Goal: Transaction & Acquisition: Purchase product/service

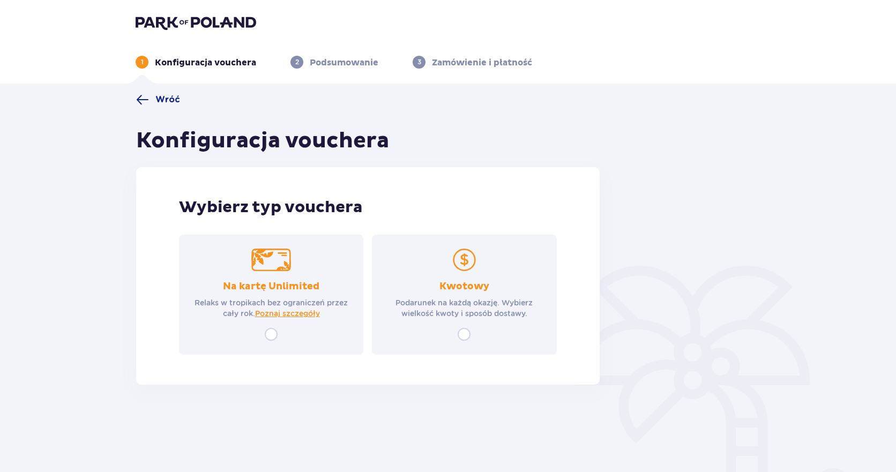
click at [474, 296] on div "Kwotowy Podarunek na każdą okazję. Wybierz wielkość kwoty i sposób dostawy." at bounding box center [464, 299] width 165 height 39
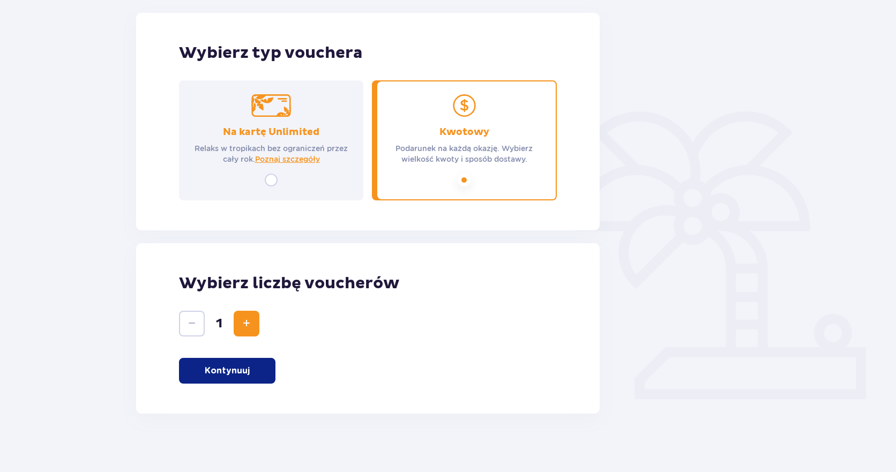
scroll to position [160, 0]
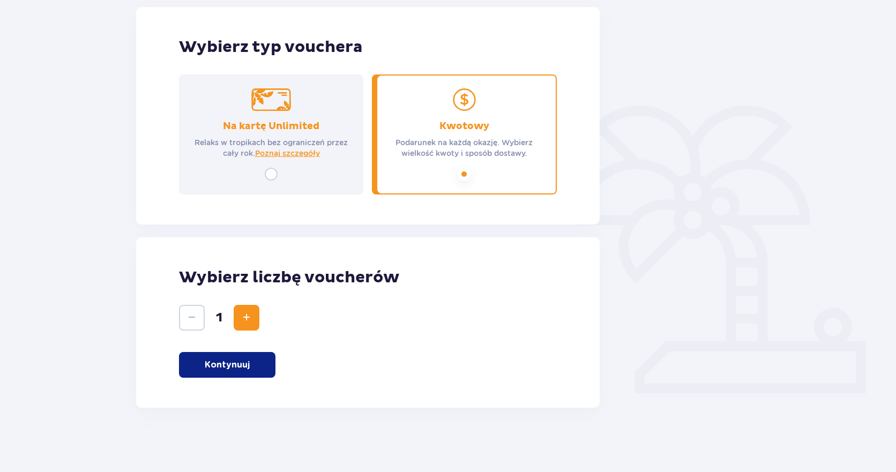
click at [243, 317] on span "Increase" at bounding box center [246, 317] width 13 height 13
click at [248, 357] on button "Kontynuuj" at bounding box center [227, 365] width 96 height 26
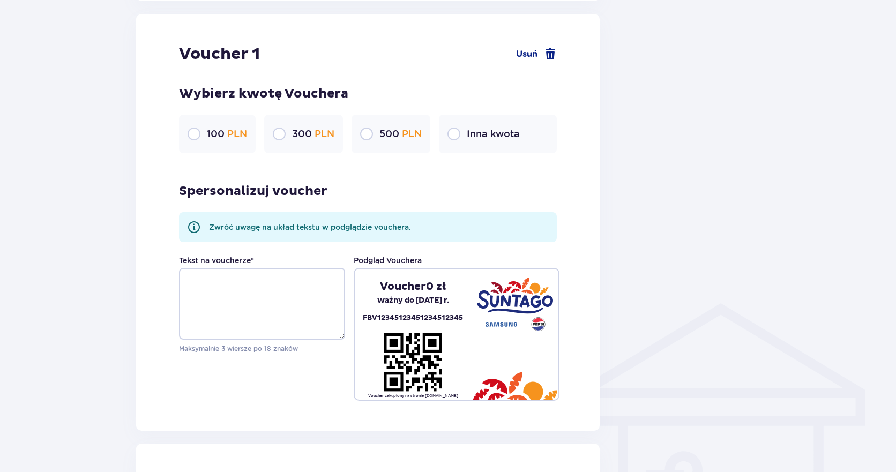
scroll to position [568, 0]
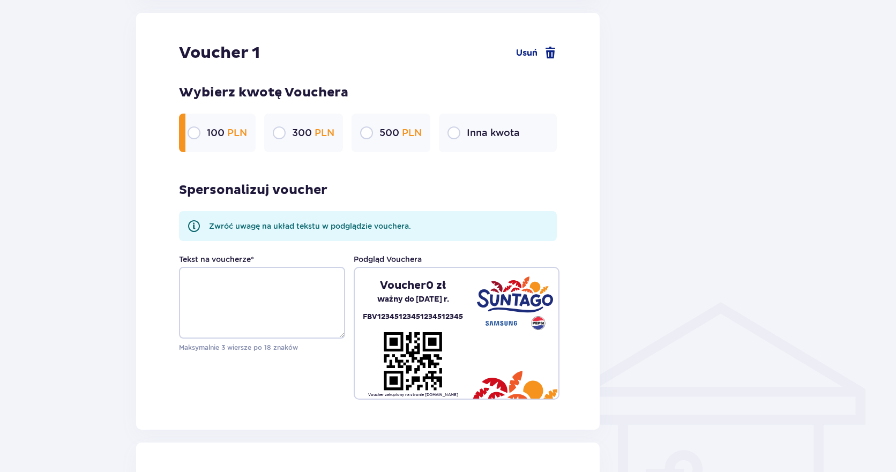
click at [193, 137] on input "radio" at bounding box center [194, 132] width 13 height 13
radio input "true"
click at [277, 132] on input "radio" at bounding box center [279, 132] width 13 height 13
radio input "true"
click at [113, 178] on div "Wróć Konfiguracja vouchera Wybierz typ vouchera Na kartę Unlimited Relaks w tro…" at bounding box center [448, 239] width 896 height 1447
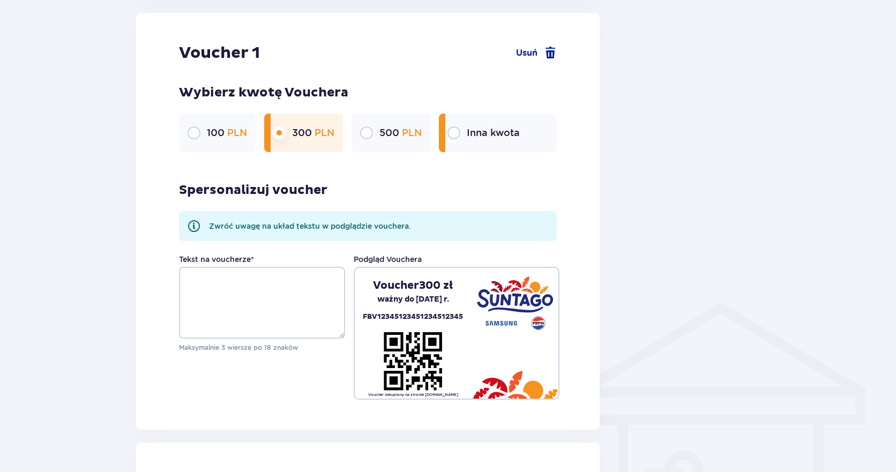
click at [454, 134] on input "radio" at bounding box center [453, 132] width 13 height 13
radio input "true"
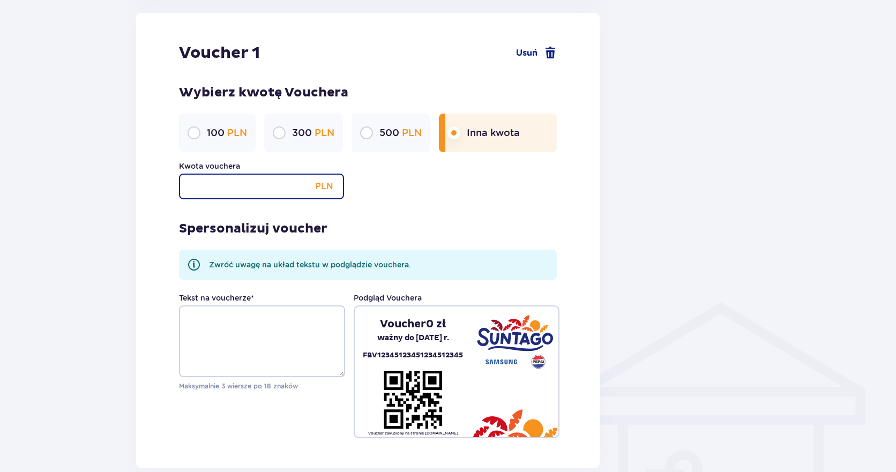
click at [278, 199] on input "Kwota vouchera" at bounding box center [261, 187] width 165 height 26
click at [107, 227] on div "Wróć Konfiguracja vouchera Wybierz typ vouchera Na kartę Unlimited Relaks w tro…" at bounding box center [448, 258] width 896 height 1485
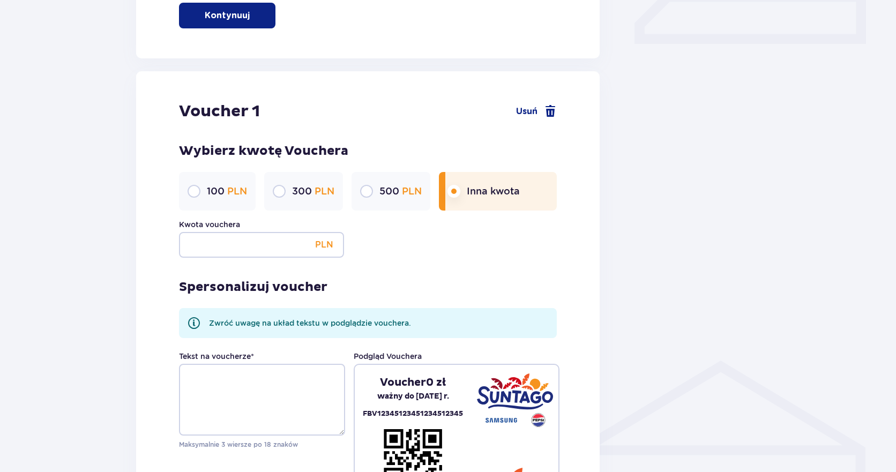
scroll to position [0, 0]
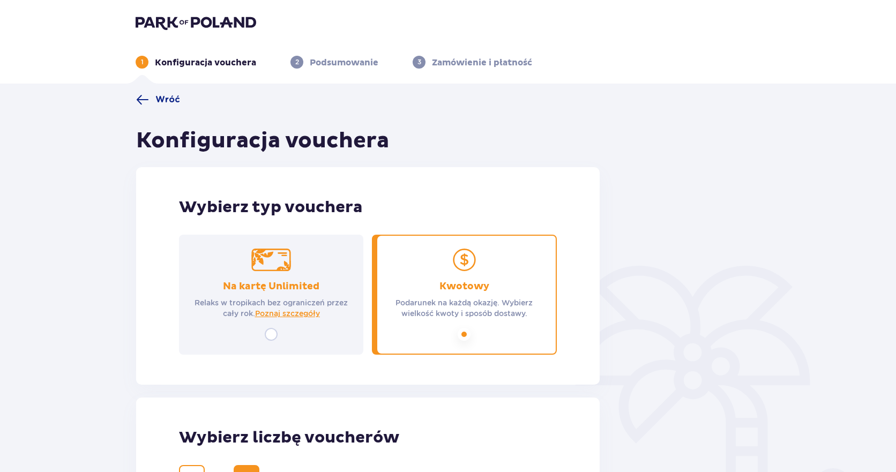
drag, startPoint x: 93, startPoint y: 302, endPoint x: 279, endPoint y: 93, distance: 280.5
click at [181, 29] on img at bounding box center [196, 22] width 121 height 15
